Goal: Obtain resource: Download file/media

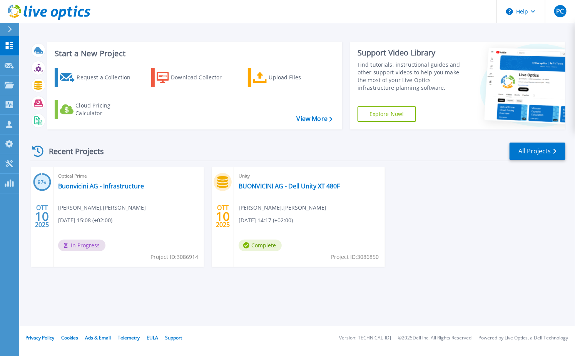
drag, startPoint x: 289, startPoint y: 304, endPoint x: 294, endPoint y: 292, distance: 13.6
click at [289, 304] on div "Start a New Project Request a Collection Download Collector Upload Files Cloud …" at bounding box center [297, 163] width 556 height 326
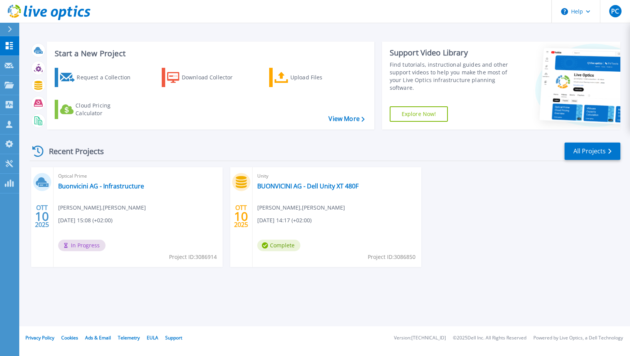
click at [492, 244] on div "[PERSON_NAME] 10 2025 Optical Prime Buonvicini AG - Infrastructure [PERSON_NAME…" at bounding box center [321, 224] width 597 height 115
click at [115, 187] on link "Buonvicini AG - Infrastructure" at bounding box center [101, 186] width 86 height 8
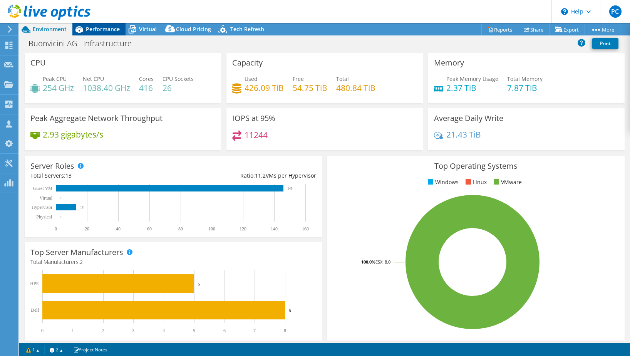
click at [91, 30] on span "Performance" at bounding box center [103, 28] width 34 height 7
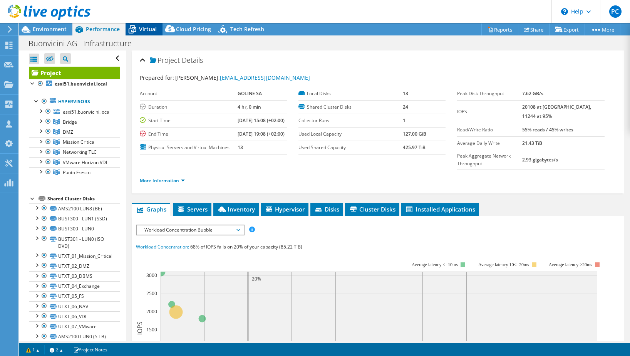
click at [140, 30] on span "Virtual" at bounding box center [148, 28] width 18 height 7
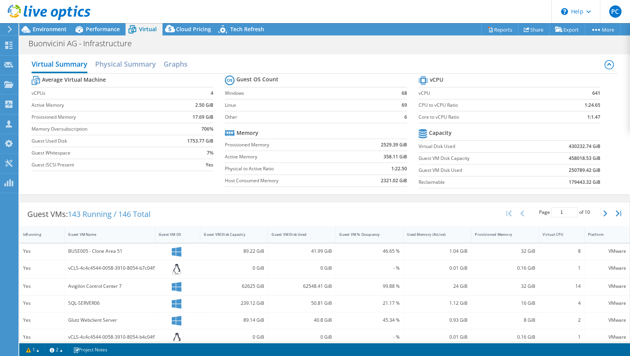
scroll to position [229, 0]
click at [599, 214] on button "button" at bounding box center [605, 213] width 13 height 15
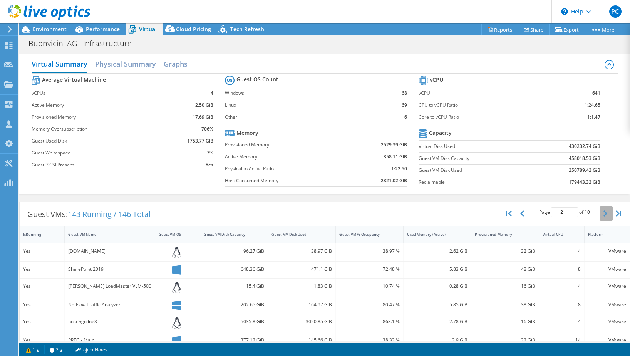
click at [599, 214] on button "button" at bounding box center [605, 213] width 13 height 15
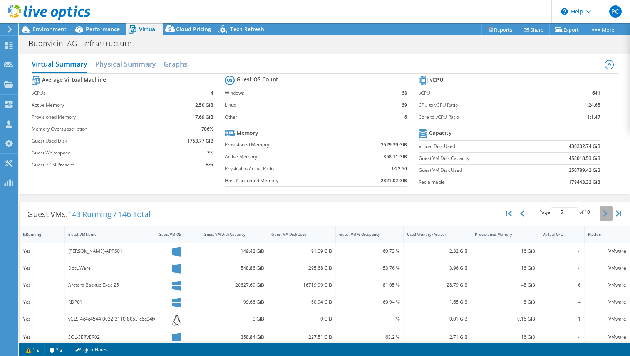
click at [599, 214] on button "button" at bounding box center [605, 213] width 13 height 15
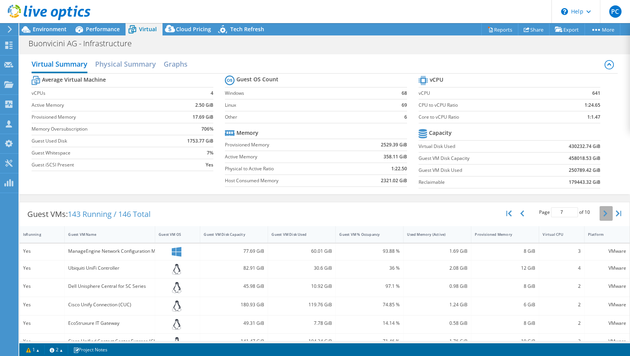
click at [599, 214] on button "button" at bounding box center [605, 213] width 13 height 15
type input "9"
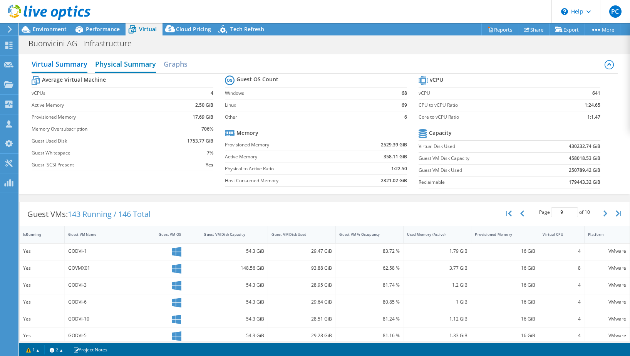
click at [124, 65] on h2 "Physical Summary" at bounding box center [125, 64] width 61 height 17
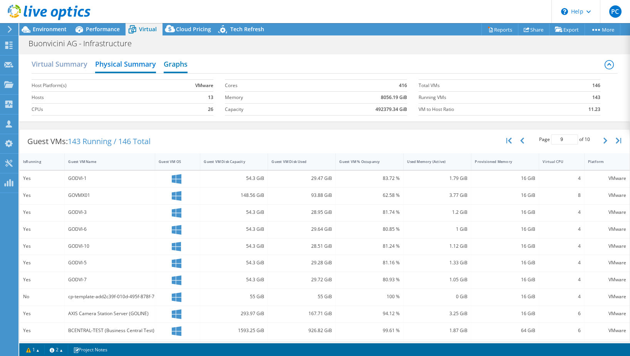
click at [187, 69] on h2 "Graphs" at bounding box center [176, 64] width 24 height 17
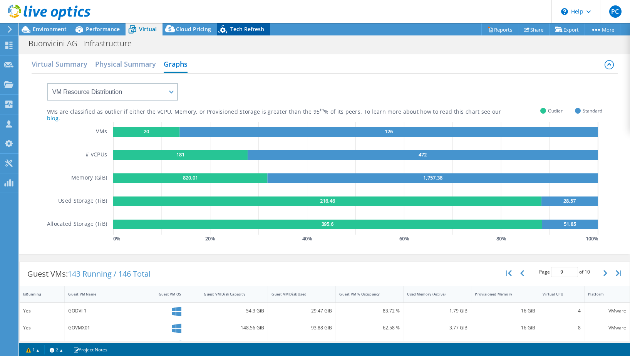
click at [244, 31] on span "Tech Refresh" at bounding box center [247, 28] width 34 height 7
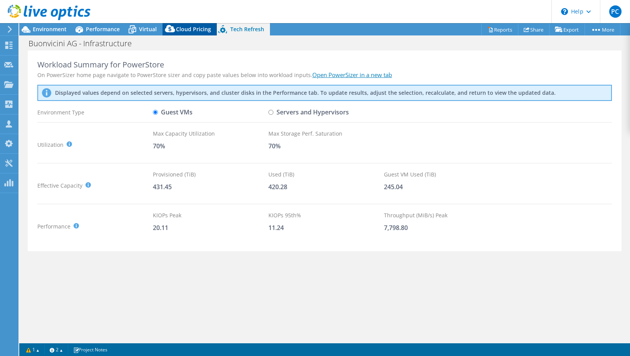
click at [186, 30] on span "Cloud Pricing" at bounding box center [193, 28] width 35 height 7
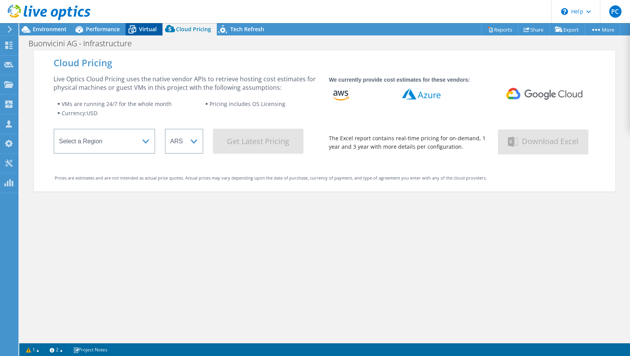
click at [129, 29] on icon at bounding box center [131, 29] width 13 height 13
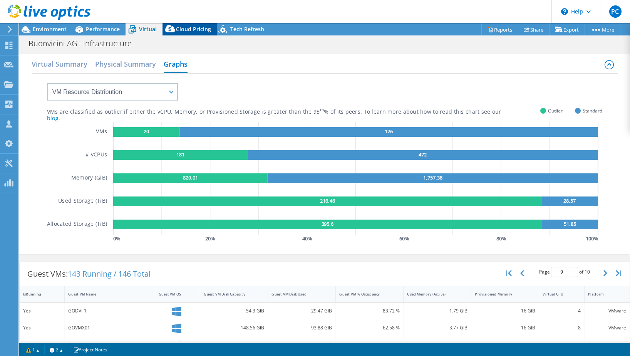
click at [184, 28] on span "Cloud Pricing" at bounding box center [193, 28] width 35 height 7
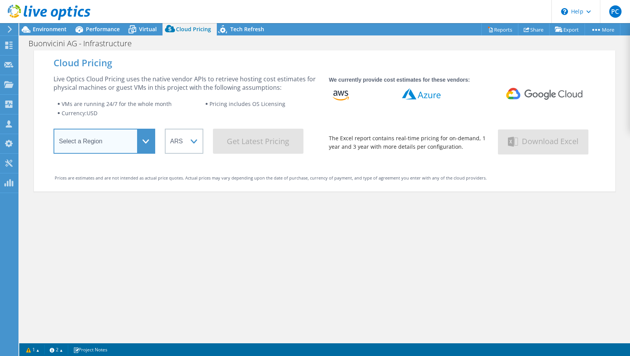
click at [139, 144] on select "Select a Region [GEOGRAPHIC_DATA] ([GEOGRAPHIC_DATA]) [GEOGRAPHIC_DATA] ([GEOGR…" at bounding box center [105, 141] width 102 height 25
select select "EUFrankfurt"
click at [54, 131] on select "Select a Region [GEOGRAPHIC_DATA] ([GEOGRAPHIC_DATA]) [GEOGRAPHIC_DATA] ([GEOGR…" at bounding box center [105, 141] width 102 height 25
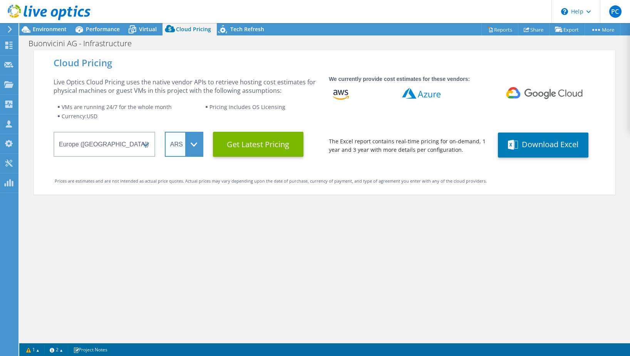
click at [184, 142] on select "ARS AUD BRL CAD CHF CLP CNY DKK EUR GBP HKD HUF INR JPY MXN MYR NOK NZD PEN SEK…" at bounding box center [184, 144] width 38 height 25
click at [165, 132] on select "ARS AUD BRL CAD CHF CLP CNY DKK EUR GBP HKD HUF INR JPY MXN MYR NOK NZD PEN SEK…" at bounding box center [184, 144] width 38 height 25
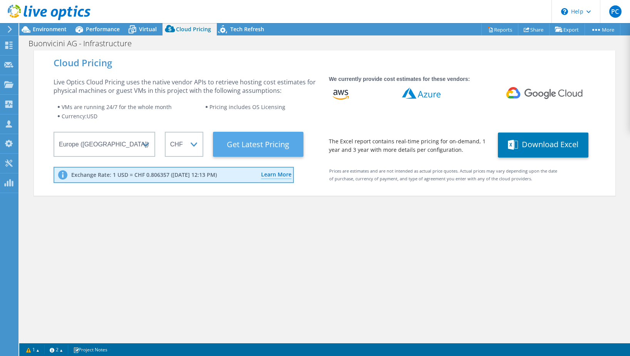
click at [276, 142] on Latest "Get Latest Pricing" at bounding box center [258, 144] width 90 height 25
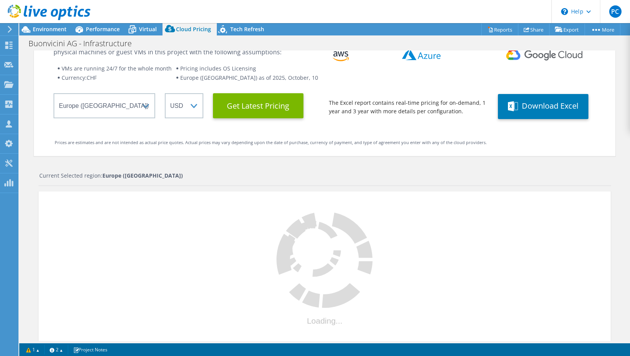
select select "CHF"
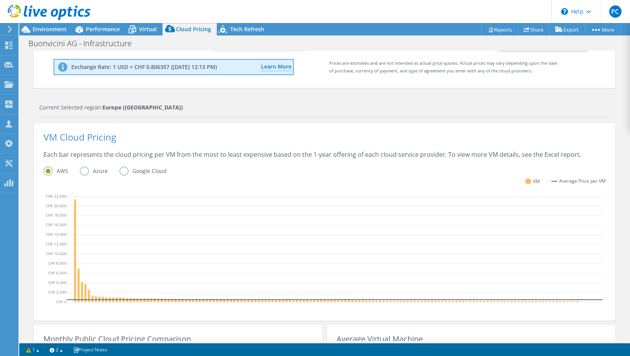
scroll to position [0, 0]
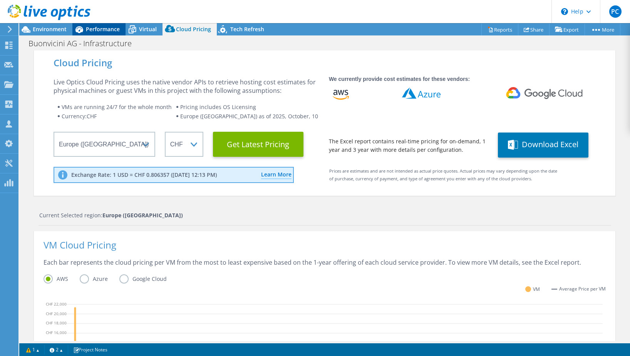
click at [109, 32] on span "Performance" at bounding box center [103, 28] width 34 height 7
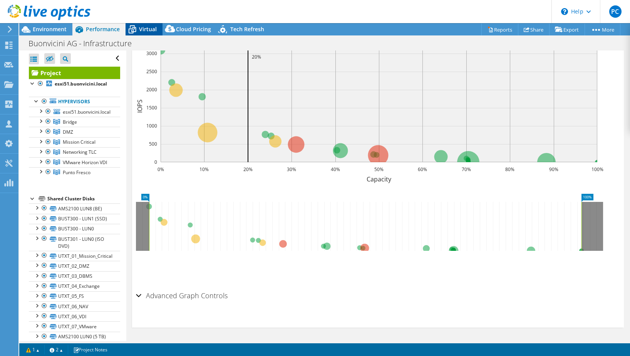
click at [147, 28] on span "Virtual" at bounding box center [148, 28] width 18 height 7
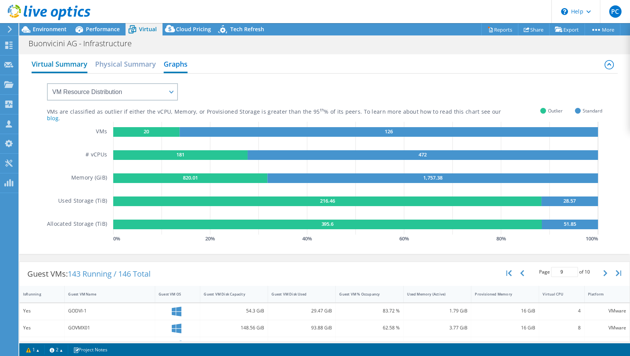
click at [68, 60] on h2 "Virtual Summary" at bounding box center [60, 64] width 56 height 17
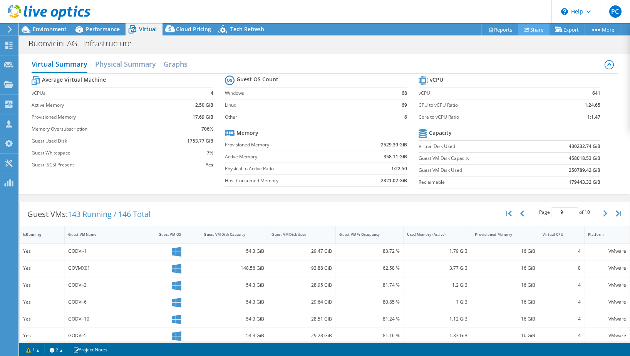
click at [536, 27] on link "Share" at bounding box center [534, 29] width 32 height 12
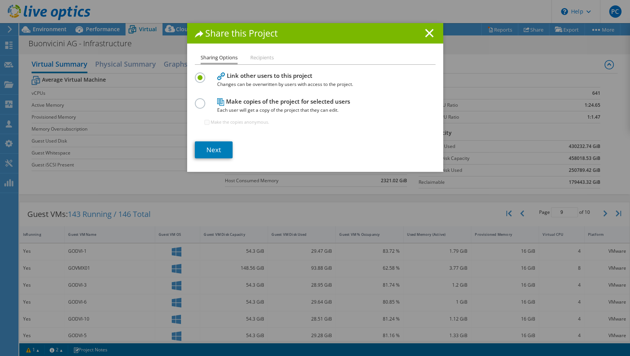
click at [264, 60] on li "Recipients" at bounding box center [261, 58] width 23 height 10
click at [257, 56] on li "Recipients" at bounding box center [261, 58] width 23 height 10
click at [195, 100] on label at bounding box center [201, 99] width 13 height 2
click at [0, 0] on input "radio" at bounding box center [0, 0] width 0 height 0
click at [205, 122] on input "Make the copies anonymous." at bounding box center [206, 122] width 5 height 5
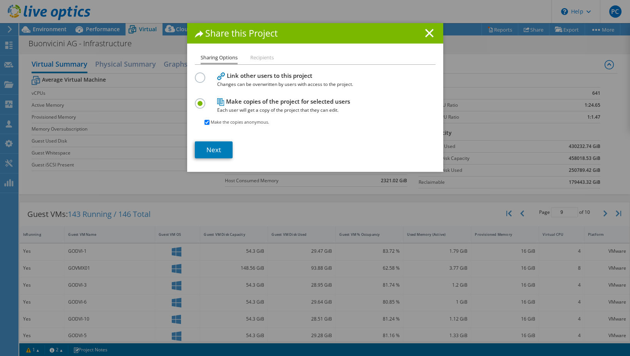
click at [204, 123] on input "Make the copies anonymous." at bounding box center [206, 122] width 5 height 5
checkbox input "false"
click at [220, 149] on link "Next" at bounding box center [214, 149] width 38 height 17
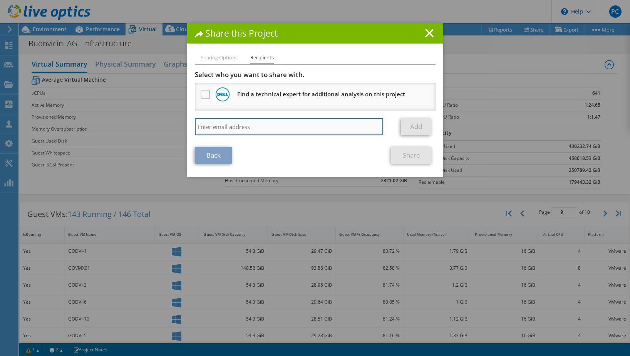
click at [277, 129] on input "search" at bounding box center [289, 126] width 189 height 17
paste input "[EMAIL_ADDRESS][DOMAIN_NAME]"
type input "[EMAIL_ADDRESS][DOMAIN_NAME]"
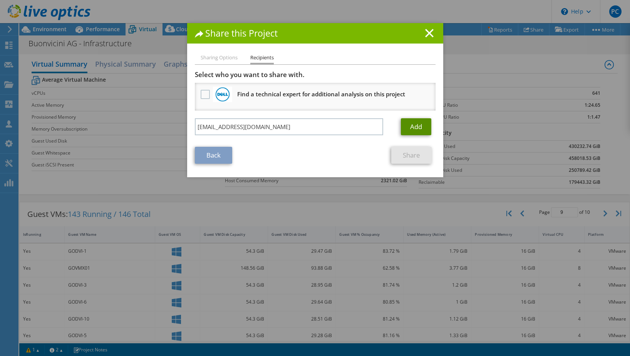
click at [408, 124] on link "Add" at bounding box center [416, 126] width 30 height 17
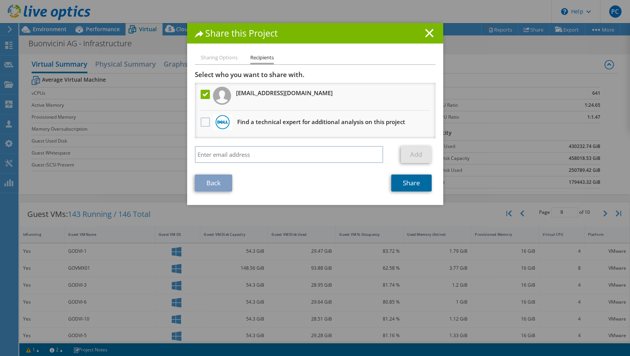
click at [403, 179] on link "Share" at bounding box center [411, 182] width 40 height 17
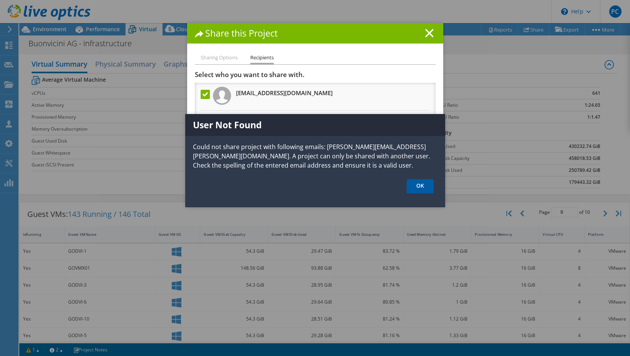
click at [422, 187] on link "OK" at bounding box center [420, 186] width 27 height 14
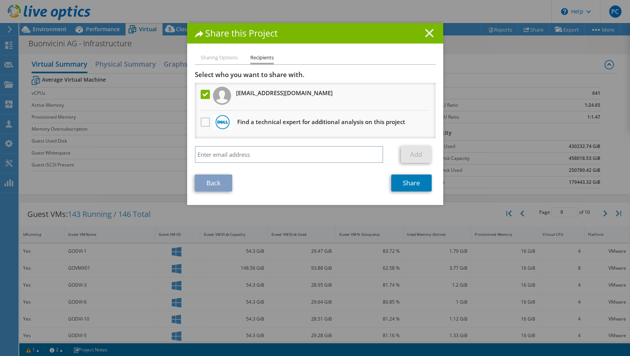
click at [425, 30] on line at bounding box center [429, 33] width 8 height 8
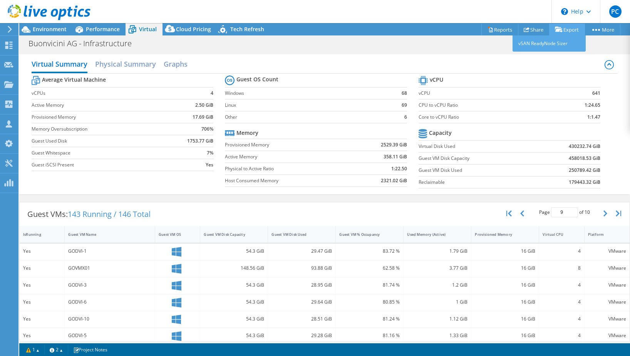
click at [565, 29] on link "Export" at bounding box center [567, 29] width 36 height 12
click at [498, 32] on link "Reports" at bounding box center [499, 29] width 37 height 12
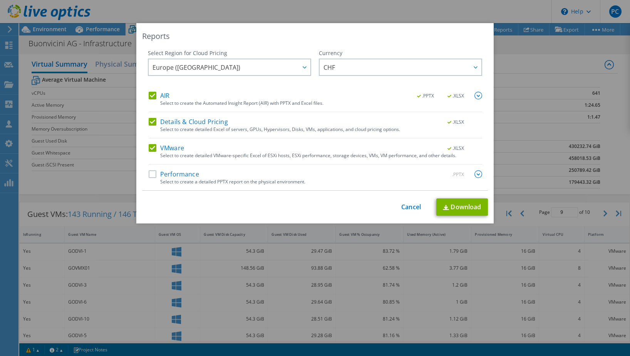
click at [150, 172] on label "Performance" at bounding box center [174, 174] width 50 height 8
click at [0, 0] on input "Performance" at bounding box center [0, 0] width 0 height 0
click at [476, 174] on img at bounding box center [478, 174] width 8 height 8
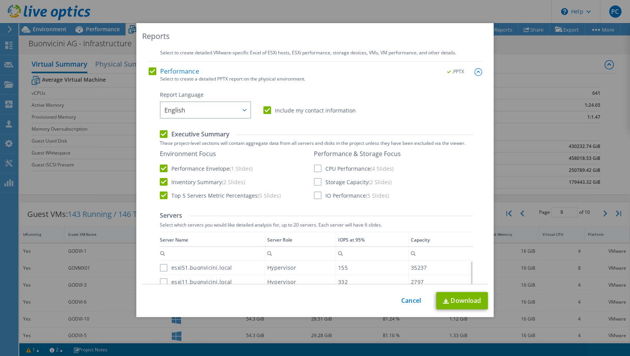
scroll to position [115, 0]
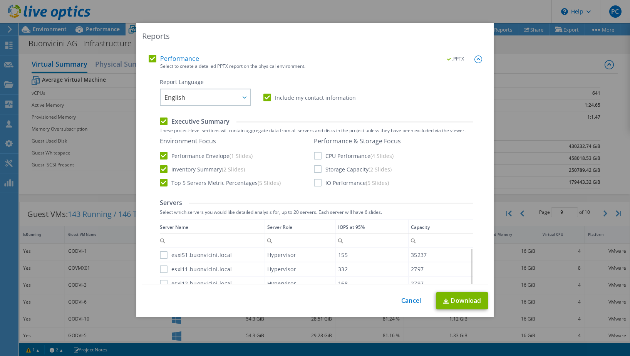
click at [316, 156] on label "CPU Performance (4 Slides)" at bounding box center [354, 156] width 80 height 8
click at [0, 0] on input "CPU Performance (4 Slides)" at bounding box center [0, 0] width 0 height 0
click at [315, 169] on label "Storage Capacity (2 Slides)" at bounding box center [353, 169] width 78 height 8
click at [0, 0] on input "Storage Capacity (2 Slides)" at bounding box center [0, 0] width 0 height 0
click at [315, 181] on label "IO Performance (5 Slides)" at bounding box center [351, 183] width 75 height 8
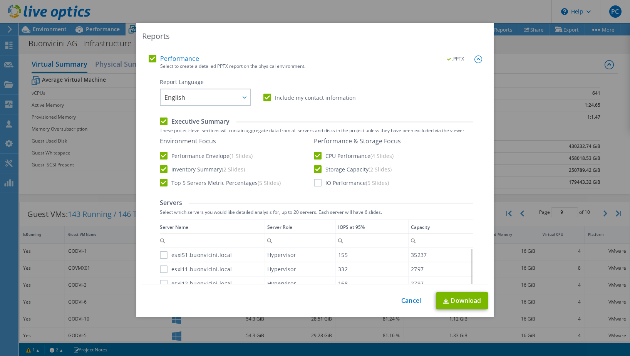
click at [0, 0] on input "IO Performance (5 Slides)" at bounding box center [0, 0] width 0 height 0
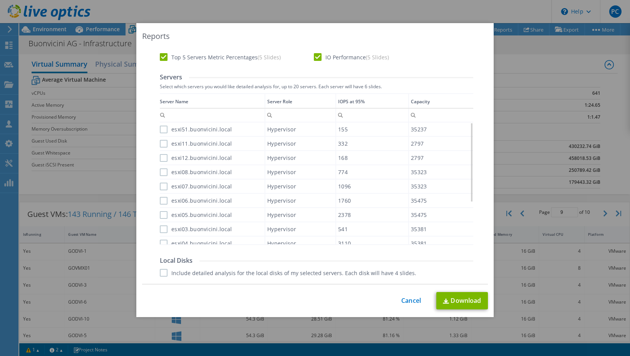
scroll to position [231, 0]
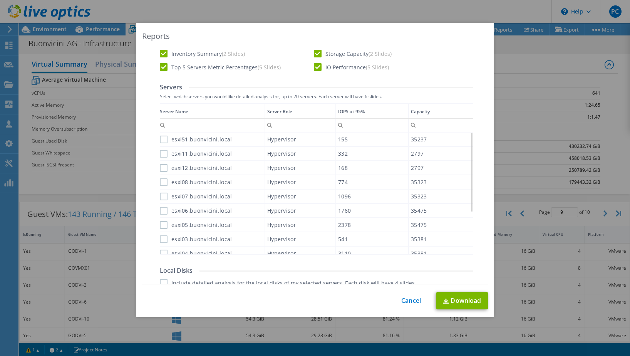
click at [160, 139] on label "esxi51.buonvicini.local" at bounding box center [196, 140] width 72 height 8
click at [0, 0] on input "esxi51.buonvicini.local" at bounding box center [0, 0] width 0 height 0
click at [161, 154] on label "esxi11.buonvicini.local" at bounding box center [196, 154] width 72 height 8
click at [0, 0] on input "esxi11.buonvicini.local" at bounding box center [0, 0] width 0 height 0
click at [161, 164] on label "esxi12.buonvicini.local" at bounding box center [196, 168] width 72 height 8
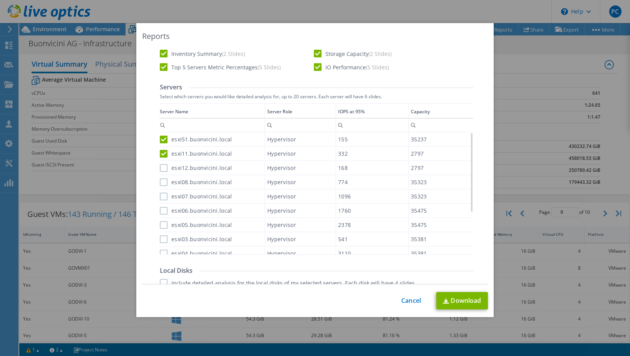
click at [0, 0] on input "esxi12.buonvicini.local" at bounding box center [0, 0] width 0 height 0
click at [163, 184] on div "esxi08.buonvicini.local" at bounding box center [212, 181] width 105 height 13
click at [162, 179] on label "esxi08.buonvicini.local" at bounding box center [196, 182] width 72 height 8
click at [0, 0] on input "esxi08.buonvicini.local" at bounding box center [0, 0] width 0 height 0
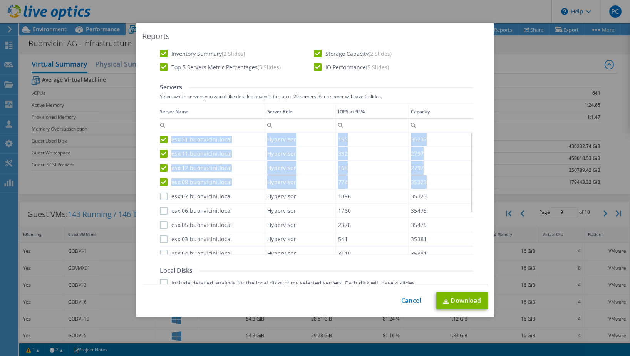
click at [160, 194] on div "Server Name Server Role IOPS at 95% Capacity esxi51.buonvicini.local Hypervisor…" at bounding box center [316, 179] width 313 height 152
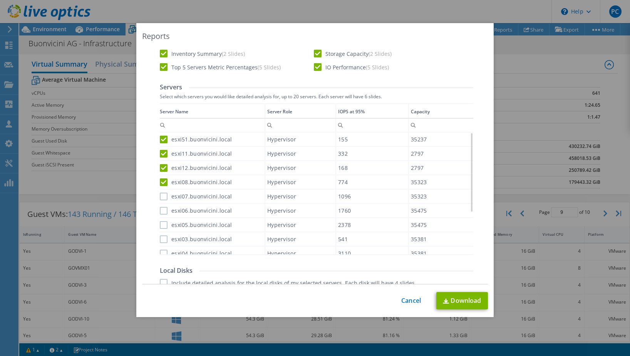
click at [162, 211] on label "esxi06.buonvicini.local" at bounding box center [196, 211] width 72 height 8
click at [0, 0] on input "esxi06.buonvicini.local" at bounding box center [0, 0] width 0 height 0
click at [160, 196] on label "esxi07.buonvicini.local" at bounding box center [196, 196] width 72 height 8
click at [0, 0] on input "esxi07.buonvicini.local" at bounding box center [0, 0] width 0 height 0
click at [160, 224] on label "esxi05.buonvicini.local" at bounding box center [196, 225] width 72 height 8
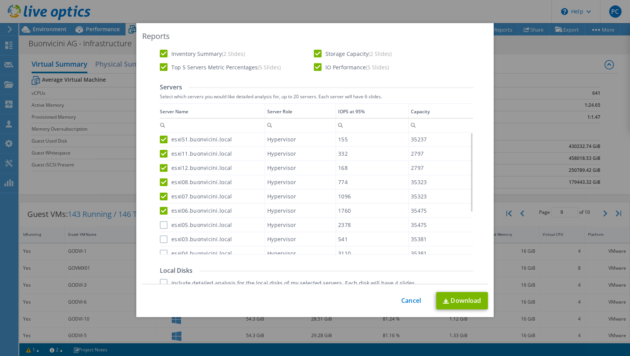
click at [0, 0] on input "esxi05.buonvicini.local" at bounding box center [0, 0] width 0 height 0
drag, startPoint x: 162, startPoint y: 236, endPoint x: 161, endPoint y: 252, distance: 16.6
click at [162, 241] on div "esxi03.buonvicini.local" at bounding box center [212, 238] width 105 height 13
click at [161, 252] on label "esxi04.buonvicini.local" at bounding box center [196, 253] width 72 height 8
click at [0, 0] on input "esxi04.buonvicini.local" at bounding box center [0, 0] width 0 height 0
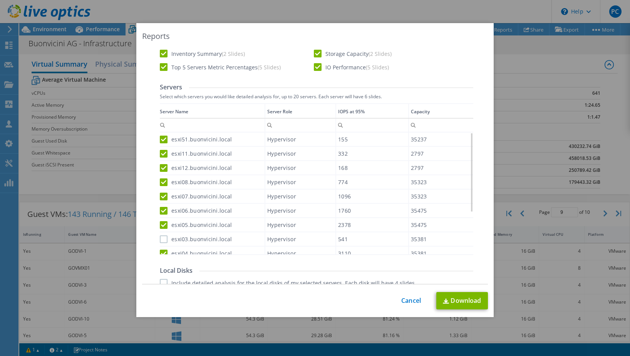
click at [160, 237] on label "esxi03.buonvicini.local" at bounding box center [196, 239] width 72 height 8
click at [0, 0] on input "esxi03.buonvicini.local" at bounding box center [0, 0] width 0 height 0
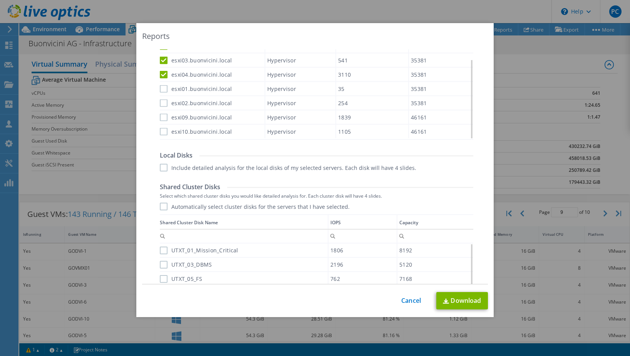
scroll to position [346, 0]
click at [160, 85] on label "esxi01.buonvicini.local" at bounding box center [196, 88] width 72 height 8
click at [0, 0] on input "esxi01.buonvicini.local" at bounding box center [0, 0] width 0 height 0
click at [161, 102] on label "esxi02.buonvicini.local" at bounding box center [196, 103] width 72 height 8
click at [0, 0] on input "esxi02.buonvicini.local" at bounding box center [0, 0] width 0 height 0
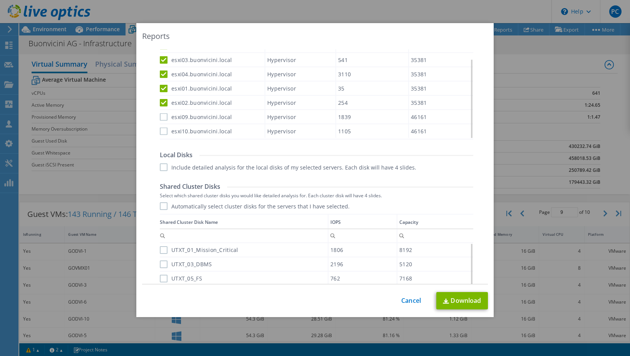
click at [162, 119] on div "esxi09.buonvicini.local" at bounding box center [212, 116] width 105 height 13
click at [162, 114] on label "esxi09.buonvicini.local" at bounding box center [196, 117] width 72 height 8
click at [0, 0] on input "esxi09.buonvicini.local" at bounding box center [0, 0] width 0 height 0
click at [161, 130] on label "esxi10.buonvicini.local" at bounding box center [196, 131] width 72 height 8
click at [0, 0] on input "esxi10.buonvicini.local" at bounding box center [0, 0] width 0 height 0
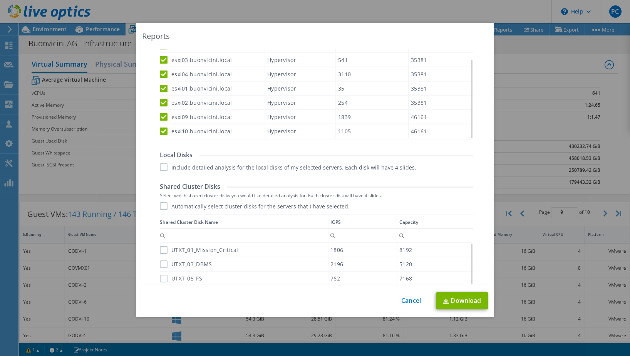
click at [160, 166] on label "Include detailed analysis for the local disks of my selected servers. Each disk…" at bounding box center [288, 167] width 256 height 8
click at [0, 0] on input "Include detailed analysis for the local disks of my selected servers. Each disk…" at bounding box center [0, 0] width 0 height 0
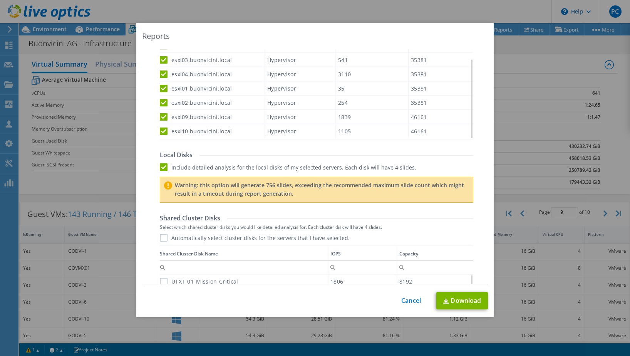
click at [162, 169] on label "Include detailed analysis for the local disks of my selected servers. Each disk…" at bounding box center [288, 167] width 256 height 8
click at [0, 0] on input "Include detailed analysis for the local disks of my selected servers. Each disk…" at bounding box center [0, 0] width 0 height 0
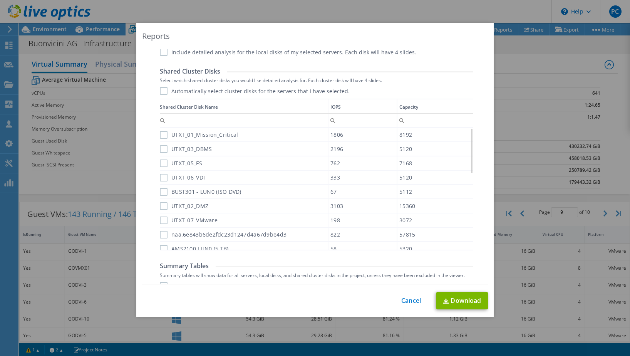
scroll to position [462, 0]
click at [160, 133] on label "UTXT_01_Mission_Critical" at bounding box center [199, 134] width 79 height 8
click at [0, 0] on input "UTXT_01_Mission_Critical" at bounding box center [0, 0] width 0 height 0
click at [161, 150] on label "UTXT_03_DBMS" at bounding box center [186, 149] width 52 height 8
click at [0, 0] on input "UTXT_03_DBMS" at bounding box center [0, 0] width 0 height 0
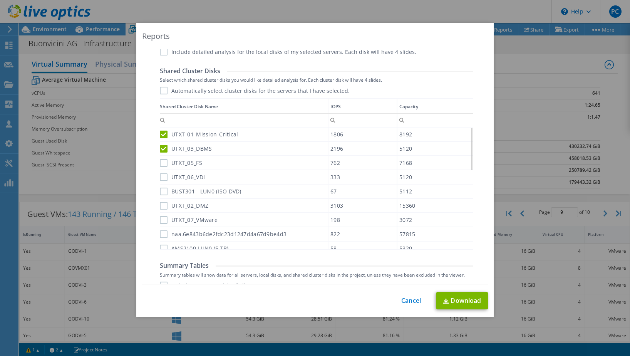
click at [160, 164] on label "UTXT_05_FS" at bounding box center [181, 163] width 42 height 8
click at [0, 0] on input "UTXT_05_FS" at bounding box center [0, 0] width 0 height 0
click at [160, 174] on label "UTXT_06_VDI" at bounding box center [182, 177] width 45 height 8
click at [0, 0] on input "UTXT_06_VDI" at bounding box center [0, 0] width 0 height 0
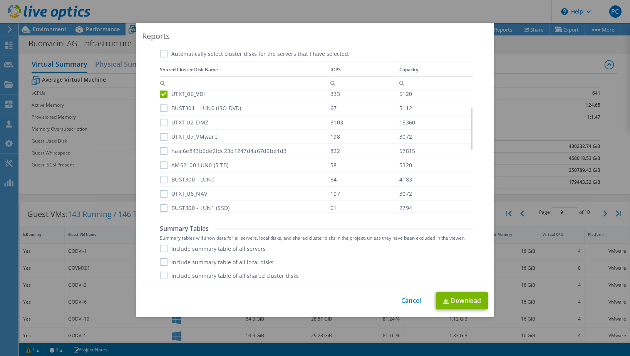
scroll to position [499, 0]
click at [162, 107] on label "BUST301 - LUN0 (ISO DVD)" at bounding box center [201, 108] width 82 height 8
click at [0, 0] on input "BUST301 - LUN0 (ISO DVD)" at bounding box center [0, 0] width 0 height 0
click at [160, 121] on label "UTXT_02_DMZ" at bounding box center [184, 122] width 49 height 8
click at [0, 0] on input "UTXT_02_DMZ" at bounding box center [0, 0] width 0 height 0
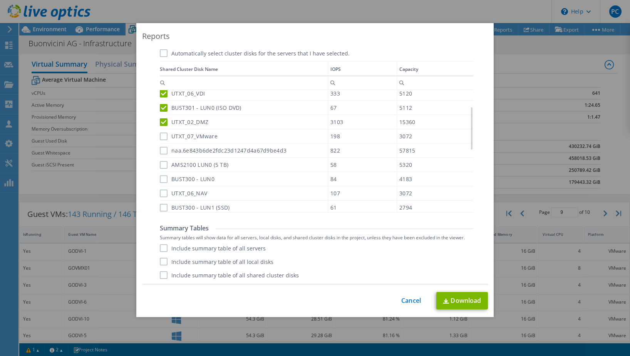
click at [161, 134] on label "UTXT_07_VMware" at bounding box center [189, 136] width 58 height 8
click at [0, 0] on input "UTXT_07_VMware" at bounding box center [0, 0] width 0 height 0
click at [160, 161] on label "AMS2100 LUN0 (5 TB)" at bounding box center [194, 165] width 69 height 8
click at [0, 0] on input "AMS2100 LUN0 (5 TB)" at bounding box center [0, 0] width 0 height 0
click at [160, 178] on label "BUST300 - LUN0" at bounding box center [187, 179] width 55 height 8
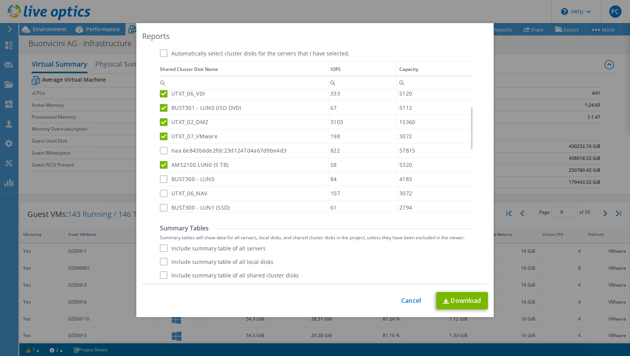
click at [0, 0] on input "BUST300 - LUN0" at bounding box center [0, 0] width 0 height 0
click at [161, 191] on label "UTXT_06_NAV" at bounding box center [183, 193] width 47 height 8
click at [0, 0] on input "UTXT_06_NAV" at bounding box center [0, 0] width 0 height 0
click at [163, 204] on label "BUST300 - LUN1 (SSD)" at bounding box center [195, 208] width 70 height 8
click at [0, 0] on input "BUST300 - LUN1 (SSD)" at bounding box center [0, 0] width 0 height 0
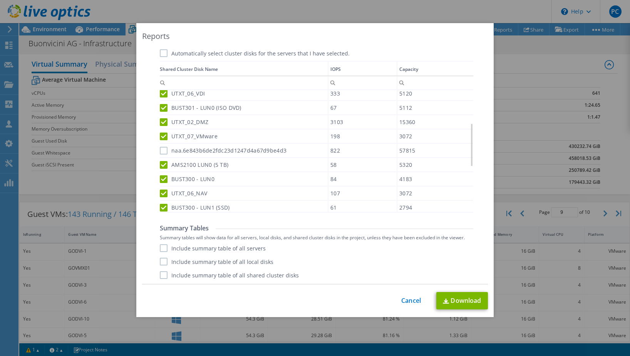
scroll to position [139, 0]
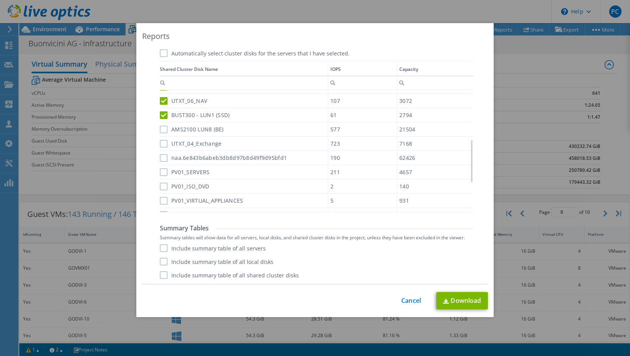
click at [160, 127] on label "AMS2100 LUN8 (BE)" at bounding box center [192, 129] width 64 height 8
click at [0, 0] on input "AMS2100 LUN8 (BE)" at bounding box center [0, 0] width 0 height 0
click at [160, 143] on label "UTXT_04_Exchange" at bounding box center [191, 144] width 62 height 8
click at [0, 0] on input "UTXT_04_Exchange" at bounding box center [0, 0] width 0 height 0
click at [160, 168] on label "PV01_SERVERS" at bounding box center [185, 172] width 50 height 8
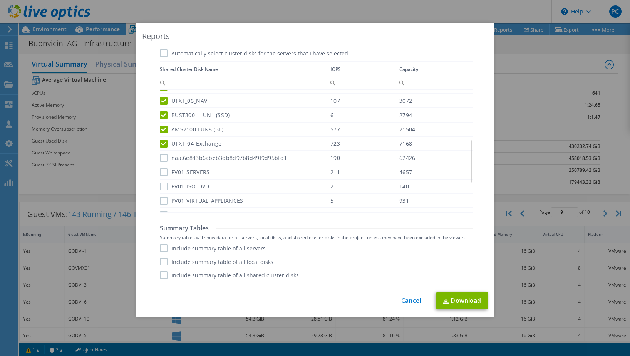
click at [0, 0] on input "PV01_SERVERS" at bounding box center [0, 0] width 0 height 0
click at [162, 182] on label "PV01_ISO_DVD" at bounding box center [184, 186] width 49 height 8
click at [0, 0] on input "PV01_ISO_DVD" at bounding box center [0, 0] width 0 height 0
click at [161, 197] on label "PV01_VIRTUAL_APPLIANCES" at bounding box center [201, 201] width 83 height 8
click at [0, 0] on input "PV01_VIRTUAL_APPLIANCES" at bounding box center [0, 0] width 0 height 0
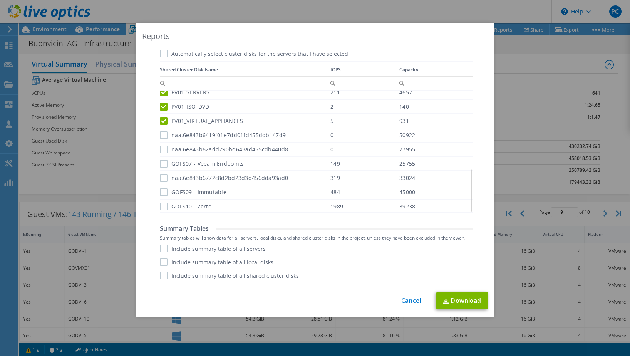
scroll to position [499, 0]
click at [163, 188] on label "GOFS09 - Immutable" at bounding box center [193, 192] width 67 height 8
click at [0, 0] on input "GOFS09 - Immutable" at bounding box center [0, 0] width 0 height 0
click at [162, 202] on label "GOFS10 - Zerto" at bounding box center [186, 206] width 52 height 8
click at [0, 0] on input "GOFS10 - Zerto" at bounding box center [0, 0] width 0 height 0
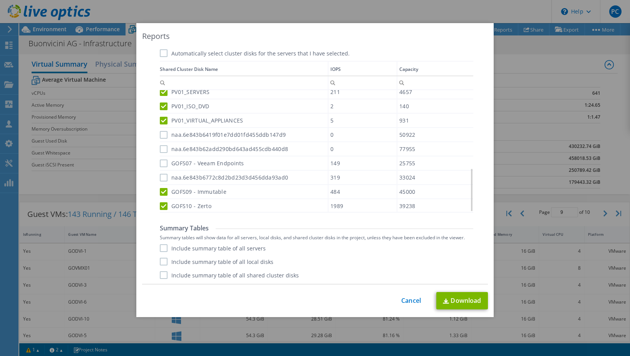
click at [160, 159] on label "GOFS07 - Veeam Endpoints" at bounding box center [202, 163] width 84 height 8
click at [0, 0] on input "GOFS07 - Veeam Endpoints" at bounding box center [0, 0] width 0 height 0
click at [162, 245] on label "Include summary table of all servers" at bounding box center [213, 248] width 106 height 8
click at [0, 0] on input "Include summary table of all servers" at bounding box center [0, 0] width 0 height 0
click at [162, 260] on label "Include summary table of all local disks" at bounding box center [217, 262] width 114 height 8
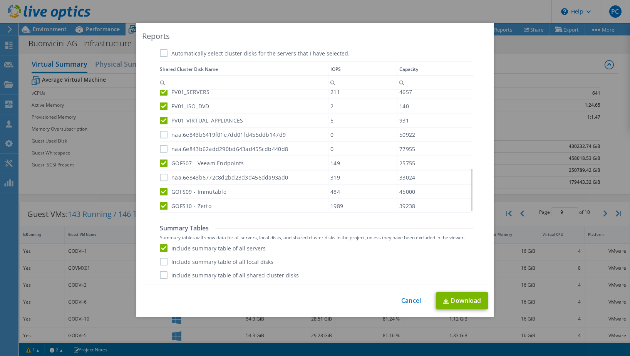
click at [0, 0] on input "Include summary table of all local disks" at bounding box center [0, 0] width 0 height 0
click at [162, 274] on label "Include summary table of all shared cluster disks" at bounding box center [229, 275] width 139 height 8
click at [0, 0] on input "Include summary table of all shared cluster disks" at bounding box center [0, 0] width 0 height 0
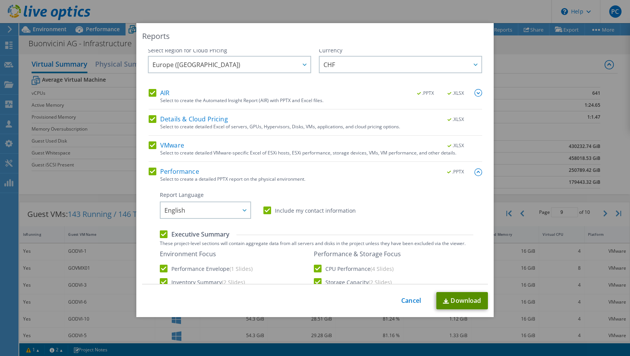
scroll to position [0, 0]
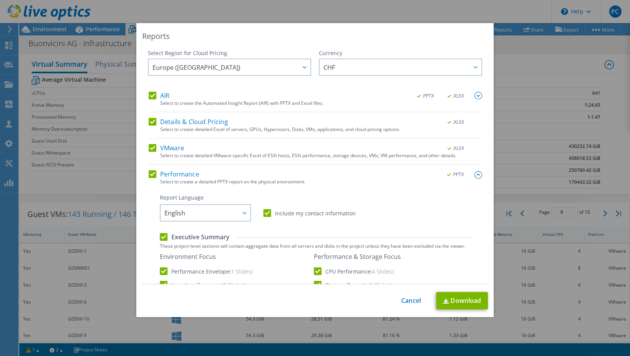
click at [474, 97] on img at bounding box center [478, 96] width 8 height 8
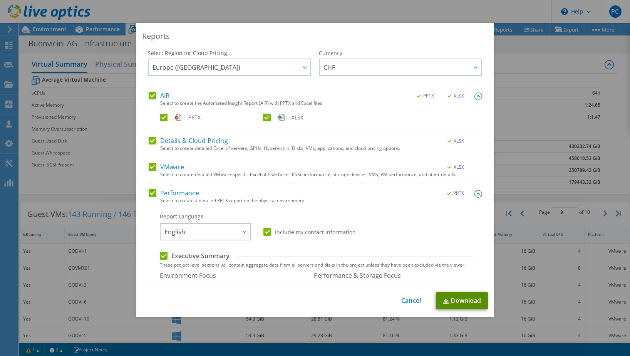
click at [469, 304] on link "Download" at bounding box center [462, 300] width 52 height 17
click at [403, 300] on link "Cancel" at bounding box center [411, 300] width 20 height 7
